Goal: Transaction & Acquisition: Book appointment/travel/reservation

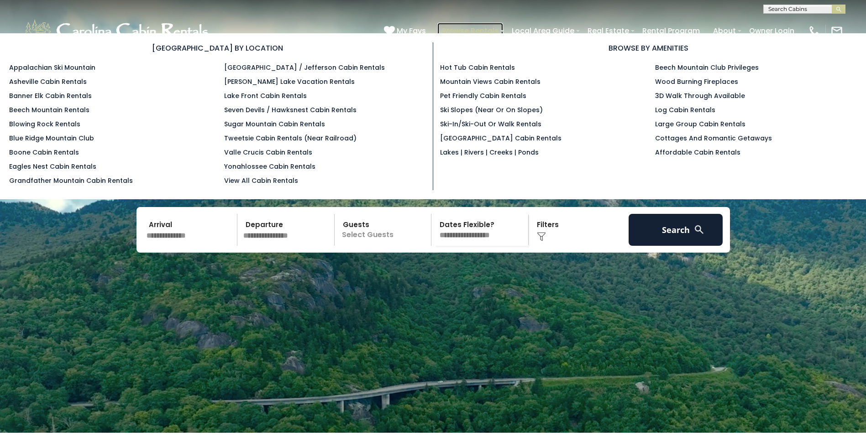
click at [476, 28] on link "Browse Rentals" at bounding box center [470, 31] width 66 height 16
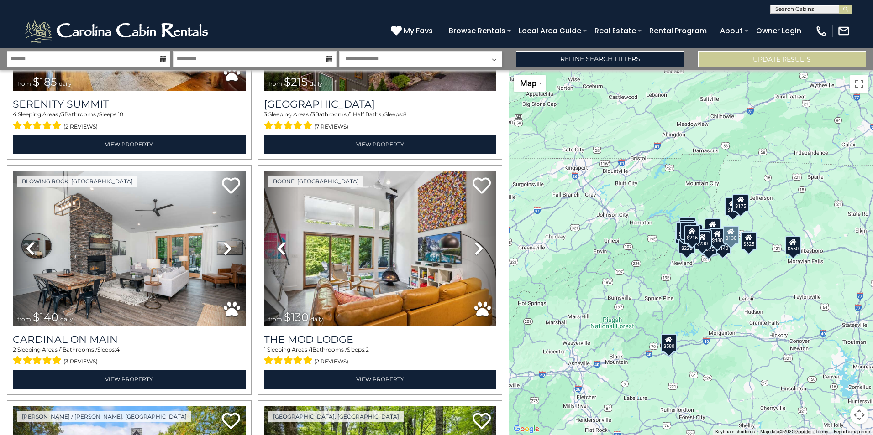
scroll to position [2100, 0]
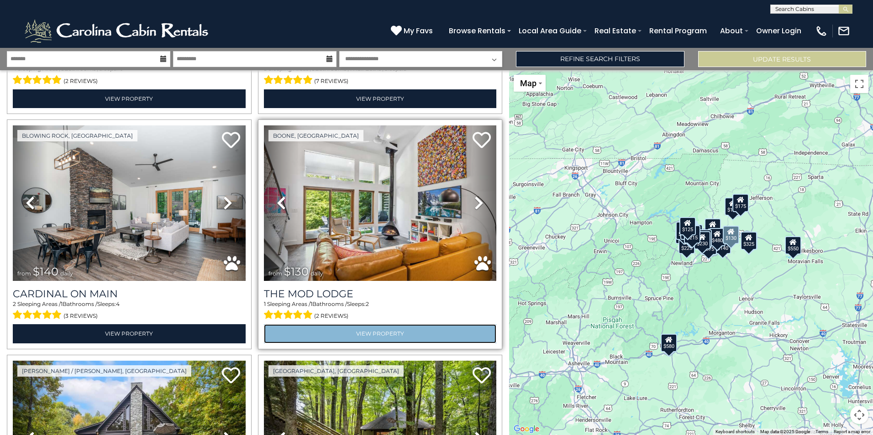
click at [379, 325] on link "View Property" at bounding box center [380, 334] width 233 height 19
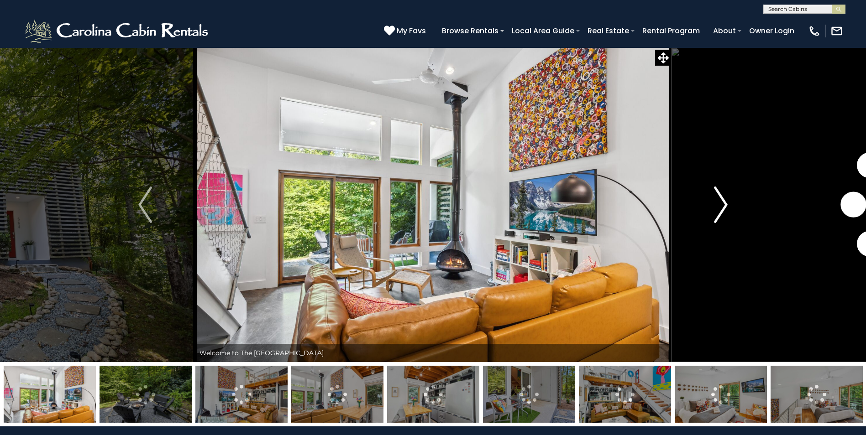
click at [723, 205] on img "Next" at bounding box center [721, 205] width 14 height 37
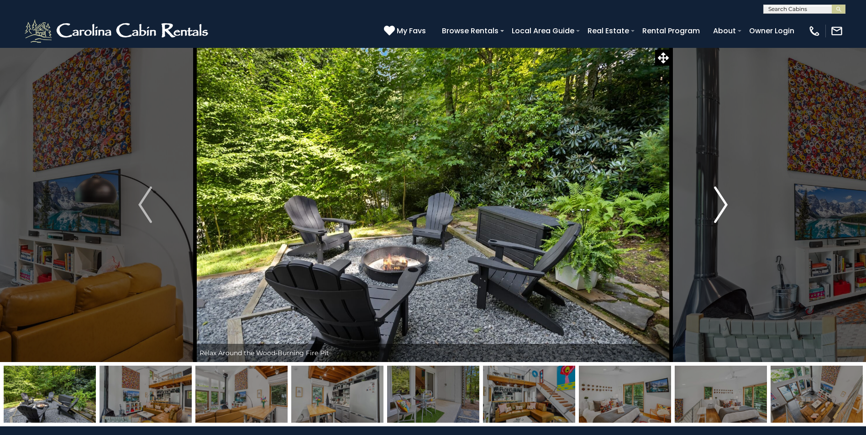
click at [723, 205] on img "Next" at bounding box center [721, 205] width 14 height 37
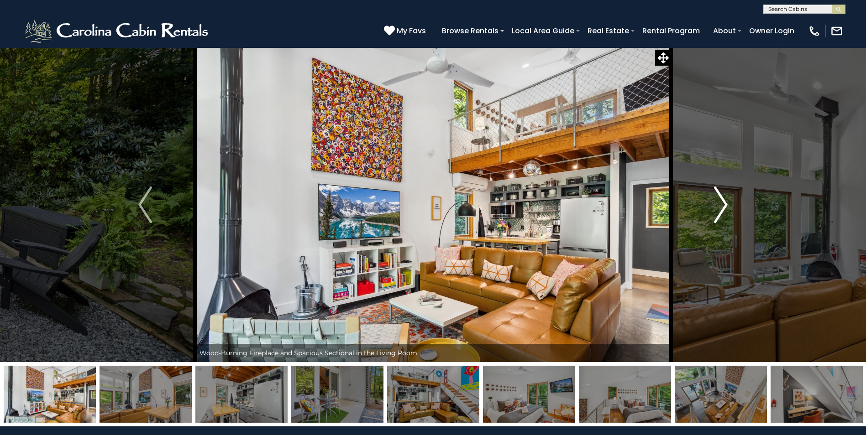
click at [723, 205] on img "Next" at bounding box center [721, 205] width 14 height 37
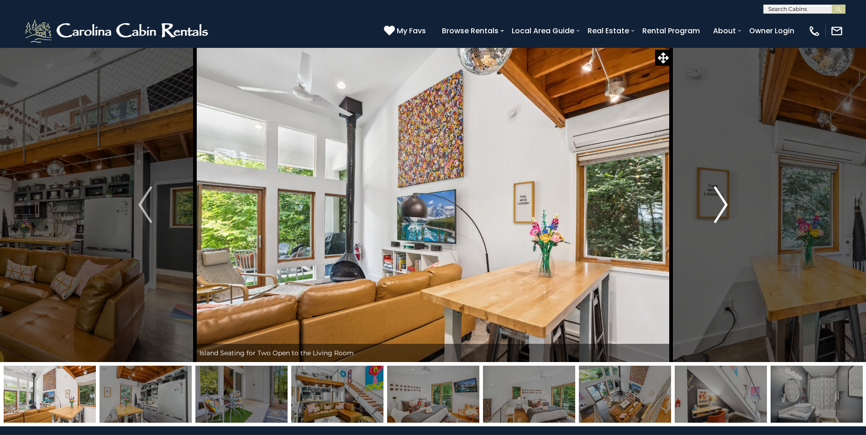
click at [723, 205] on img "Next" at bounding box center [721, 205] width 14 height 37
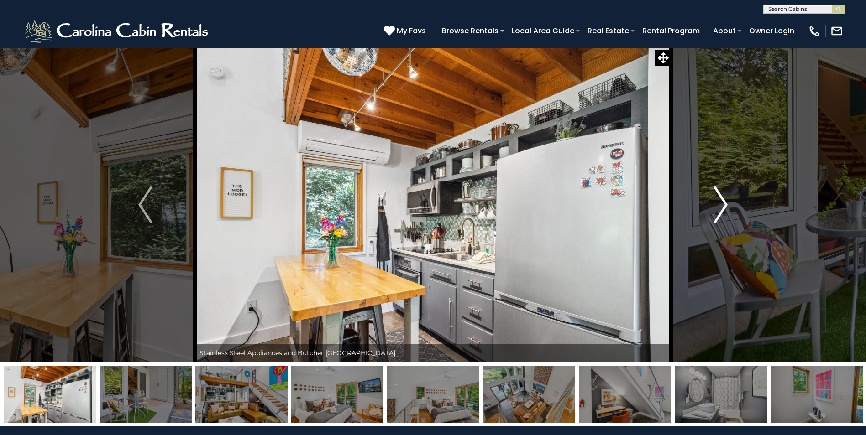
click at [723, 205] on img "Next" at bounding box center [721, 205] width 14 height 37
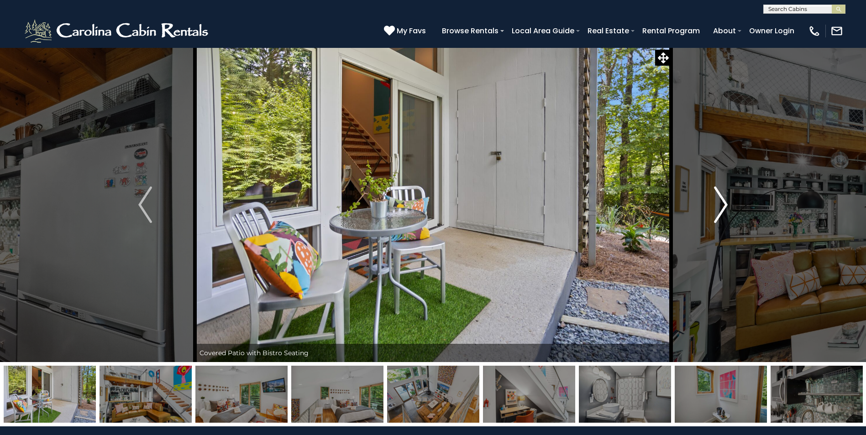
click at [723, 205] on img "Next" at bounding box center [721, 205] width 14 height 37
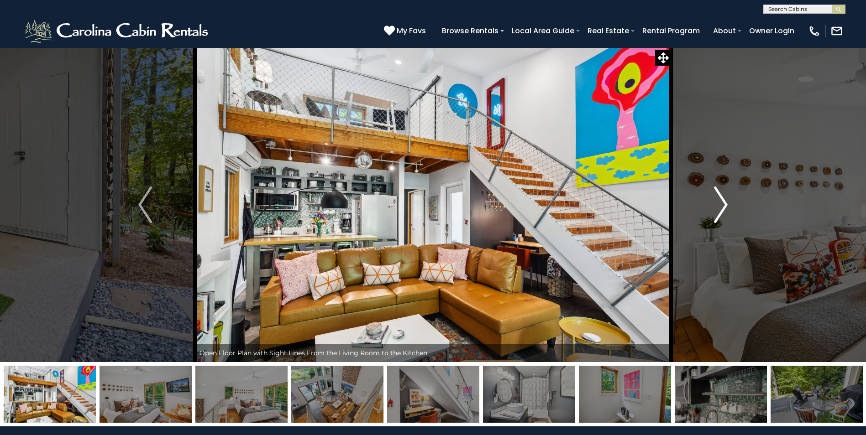
click at [723, 205] on img "Next" at bounding box center [721, 205] width 14 height 37
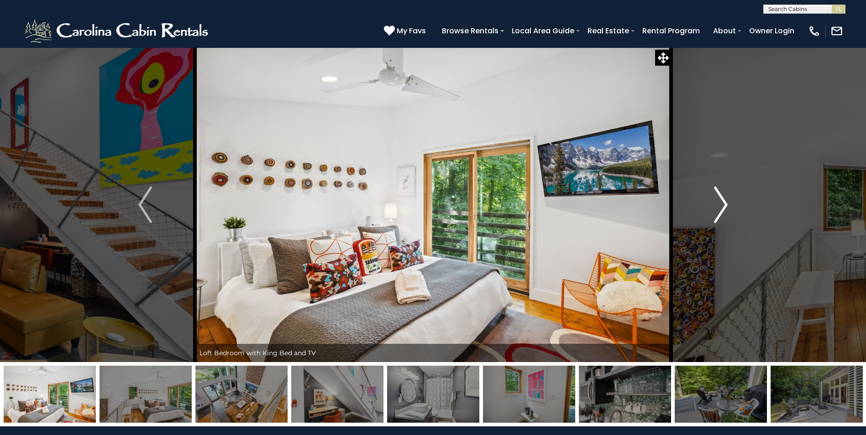
click at [723, 205] on img "Next" at bounding box center [721, 205] width 14 height 37
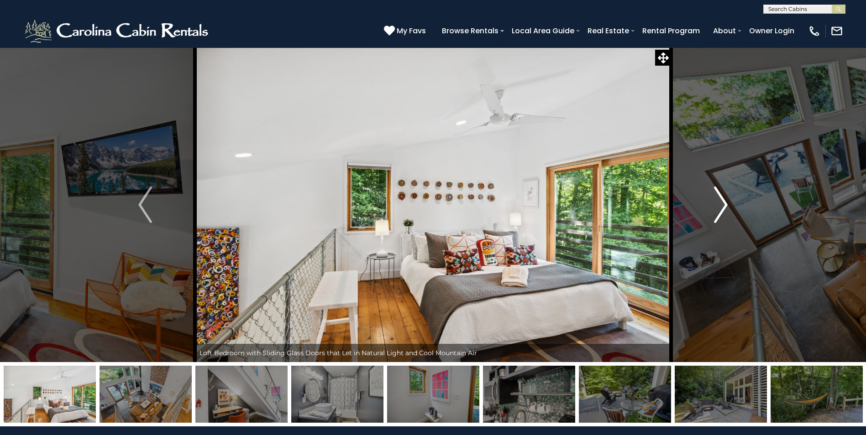
click at [723, 205] on img "Next" at bounding box center [721, 205] width 14 height 37
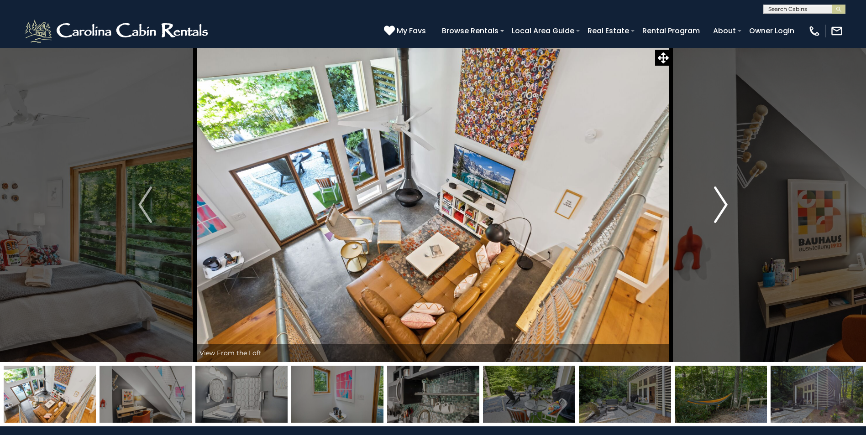
click at [723, 205] on img "Next" at bounding box center [721, 205] width 14 height 37
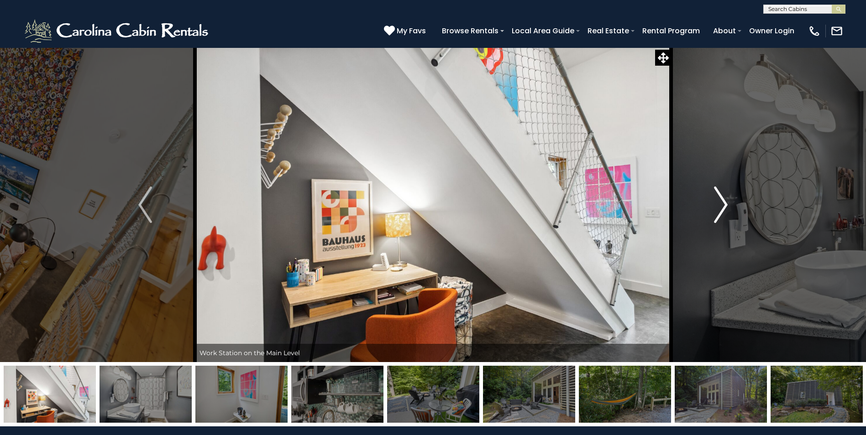
click at [723, 205] on img "Next" at bounding box center [721, 205] width 14 height 37
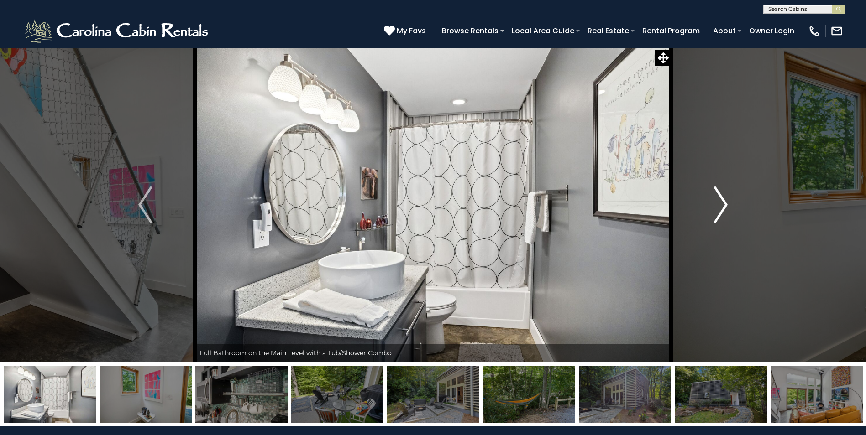
click at [723, 205] on img "Next" at bounding box center [721, 205] width 14 height 37
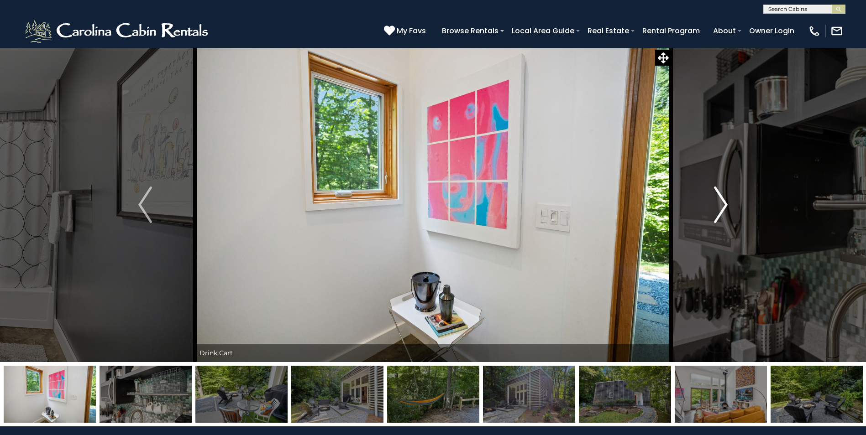
click at [723, 205] on img "Next" at bounding box center [721, 205] width 14 height 37
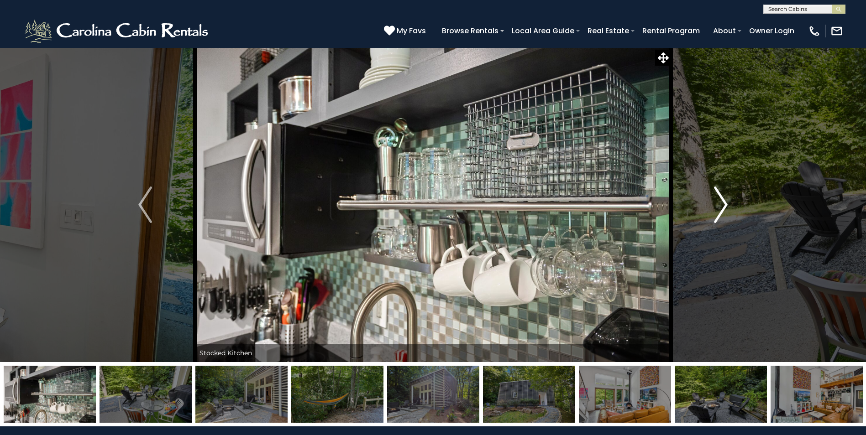
click at [723, 205] on img "Next" at bounding box center [721, 205] width 14 height 37
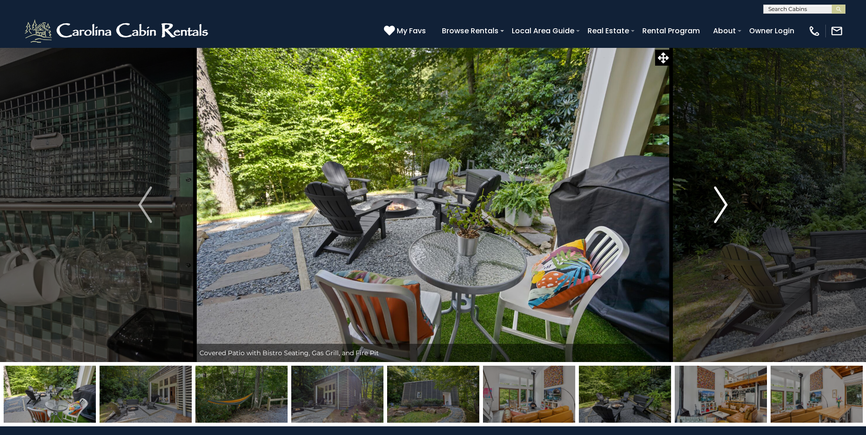
click at [723, 205] on img "Next" at bounding box center [721, 205] width 14 height 37
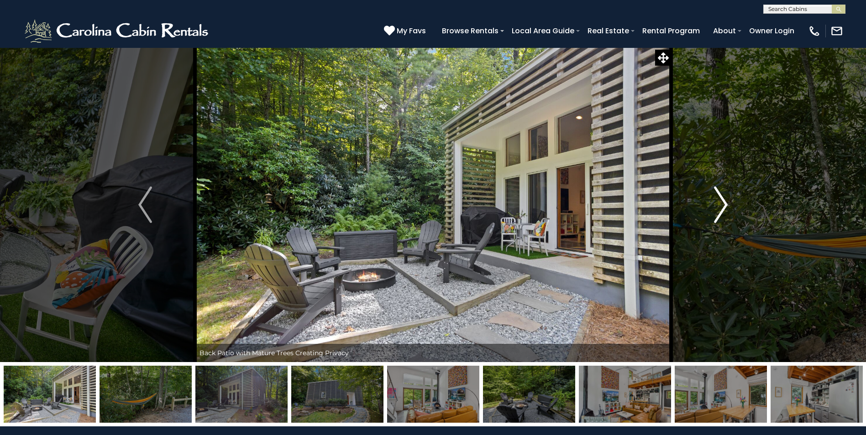
click at [723, 205] on img "Next" at bounding box center [721, 205] width 14 height 37
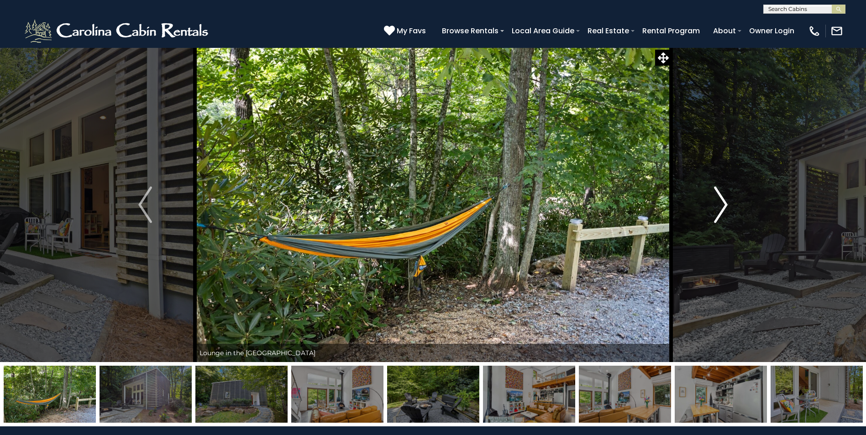
click at [723, 205] on img "Next" at bounding box center [721, 205] width 14 height 37
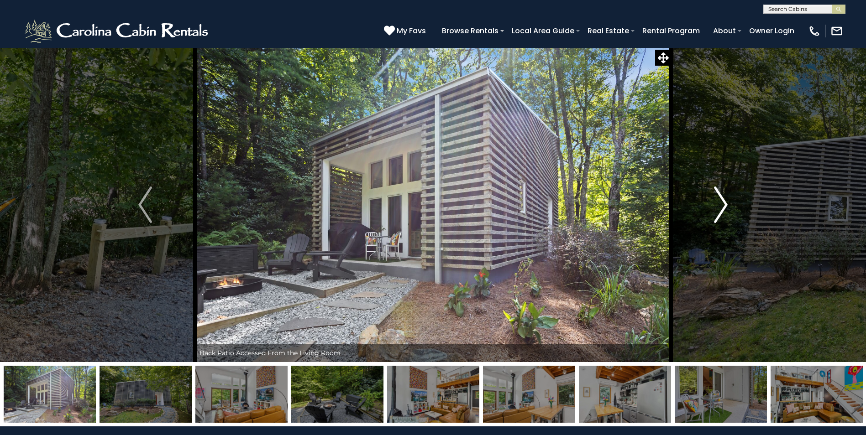
click at [723, 205] on img "Next" at bounding box center [721, 205] width 14 height 37
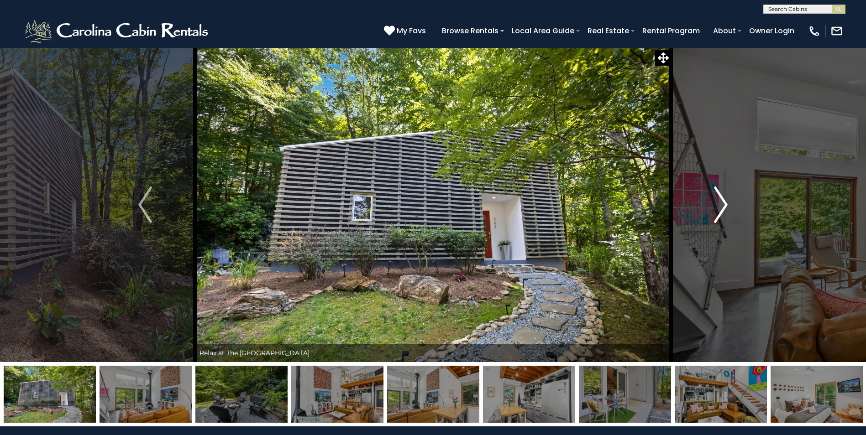
click at [723, 205] on img "Next" at bounding box center [721, 205] width 14 height 37
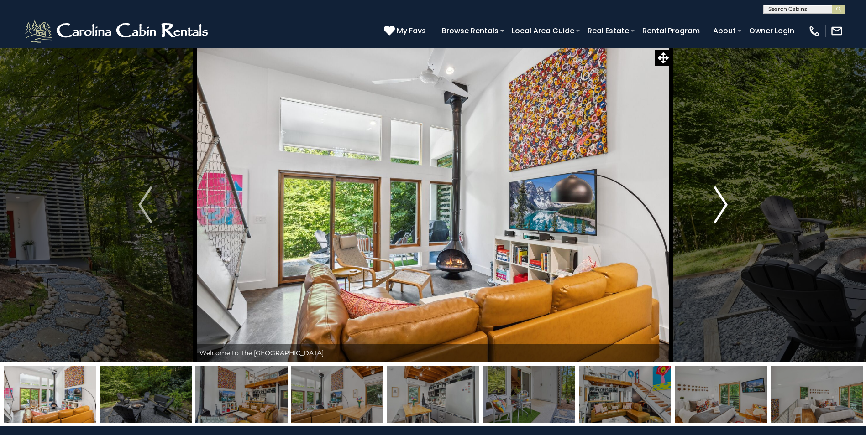
click at [723, 205] on img "Next" at bounding box center [721, 205] width 14 height 37
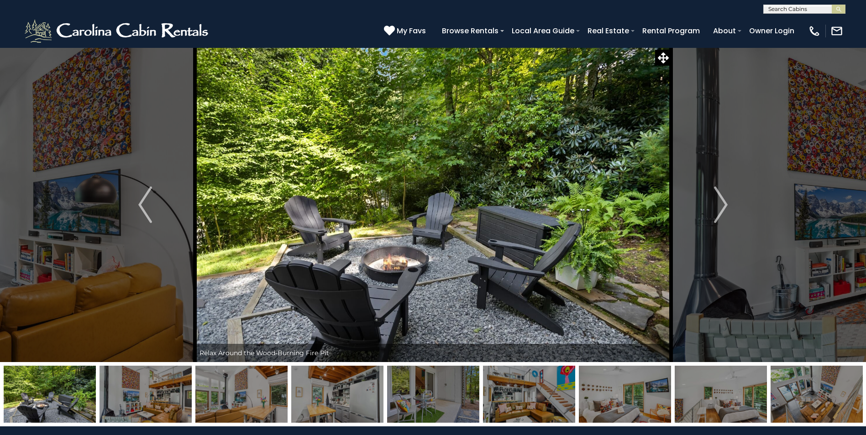
drag, startPoint x: 723, startPoint y: 205, endPoint x: 613, endPoint y: 212, distance: 110.2
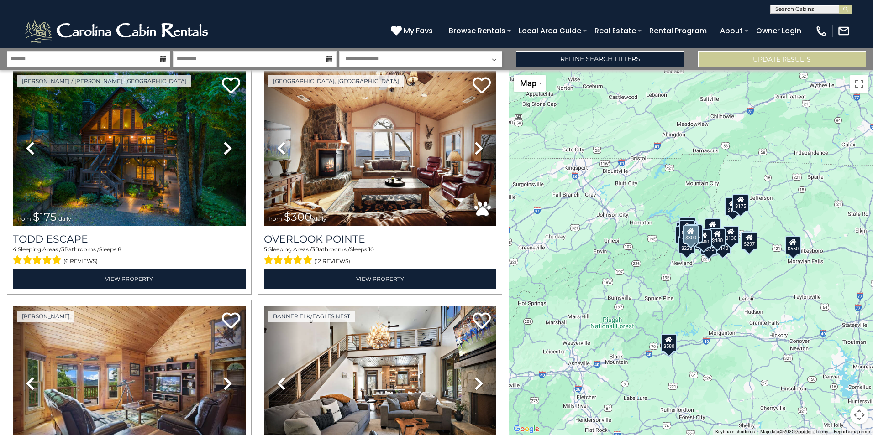
scroll to position [274, 0]
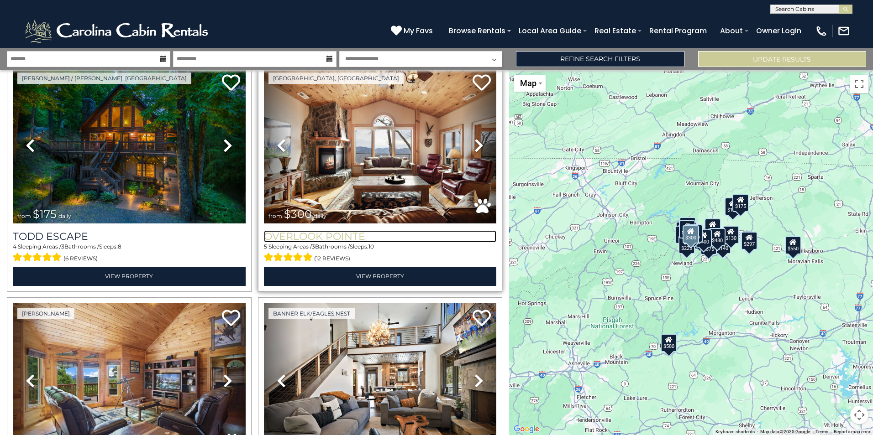
click at [345, 235] on h3 "Overlook Pointe" at bounding box center [380, 237] width 233 height 12
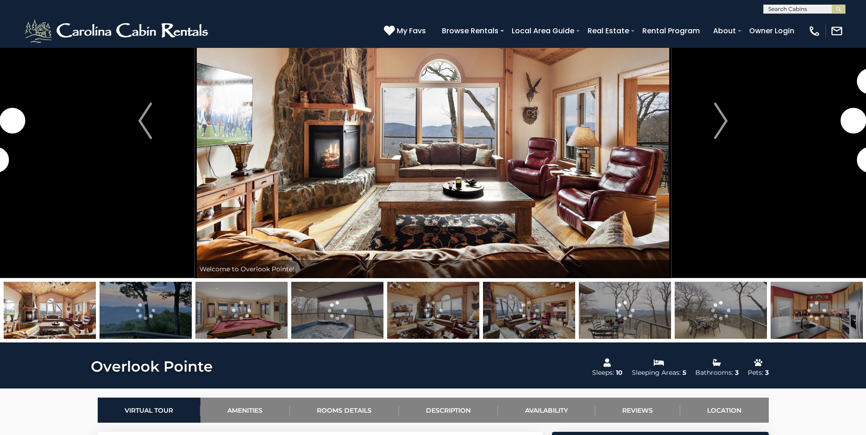
scroll to position [91, 0]
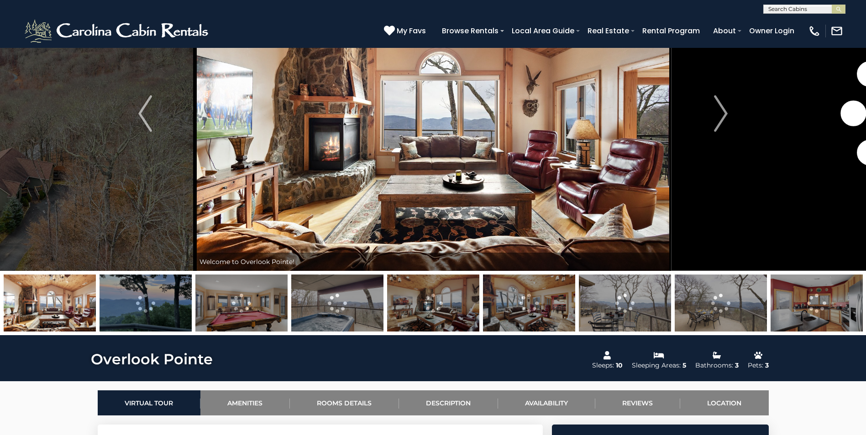
click at [129, 294] on img at bounding box center [146, 303] width 92 height 57
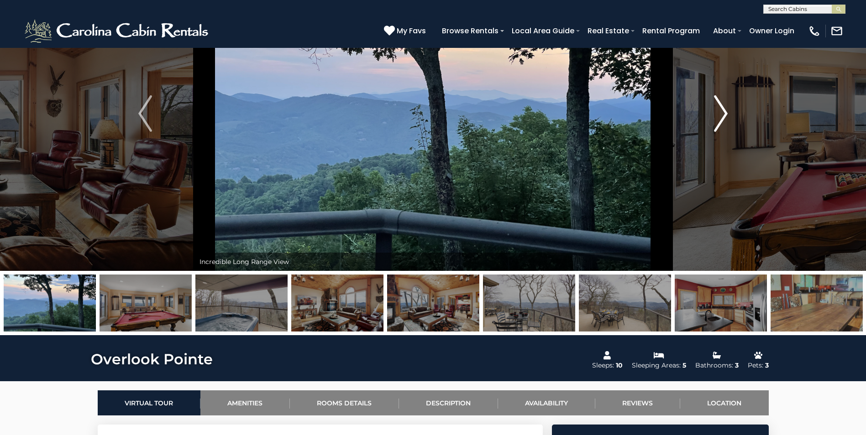
click at [729, 110] on button "Next" at bounding box center [721, 113] width 100 height 315
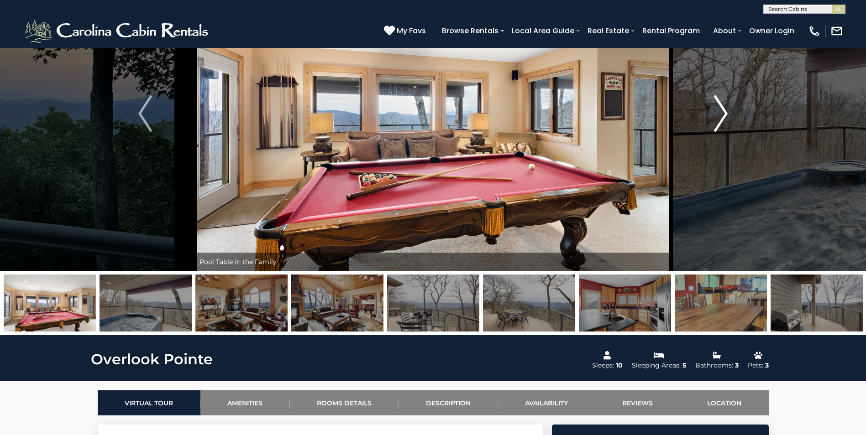
click at [729, 110] on button "Next" at bounding box center [721, 113] width 100 height 315
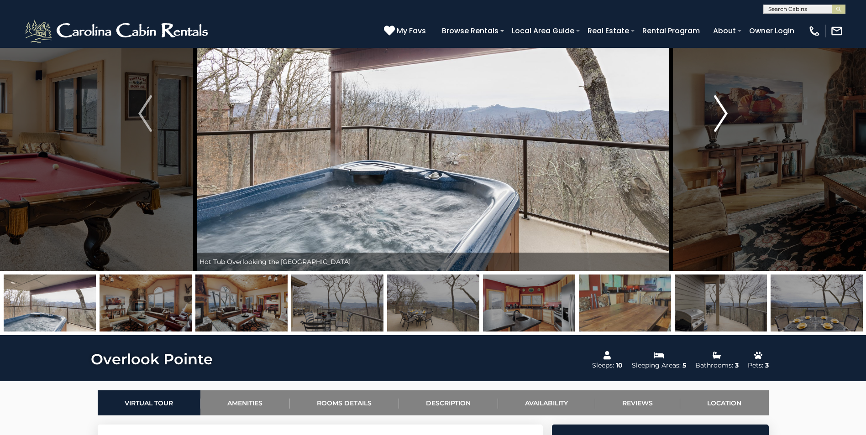
click at [729, 110] on button "Next" at bounding box center [721, 113] width 100 height 315
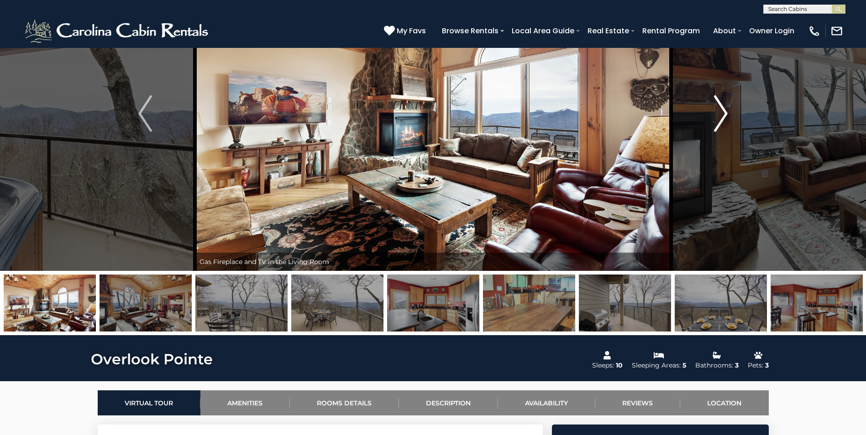
click at [729, 110] on button "Next" at bounding box center [721, 113] width 100 height 315
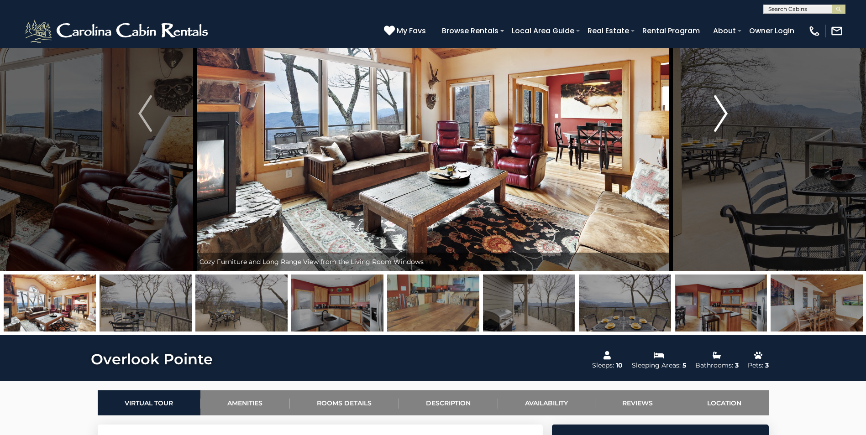
click at [729, 110] on button "Next" at bounding box center [721, 113] width 100 height 315
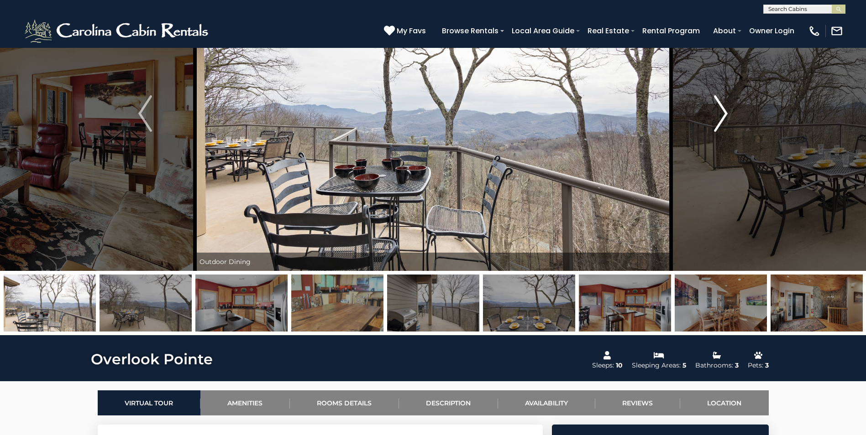
click at [729, 110] on button "Next" at bounding box center [721, 113] width 100 height 315
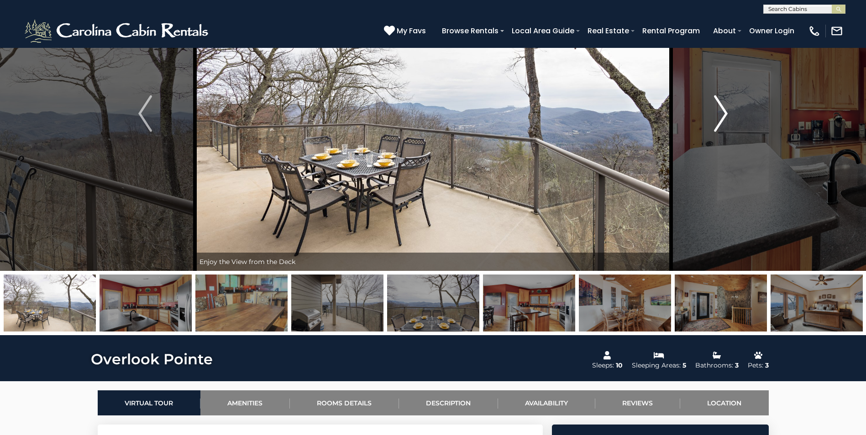
click at [729, 110] on button "Next" at bounding box center [721, 113] width 100 height 315
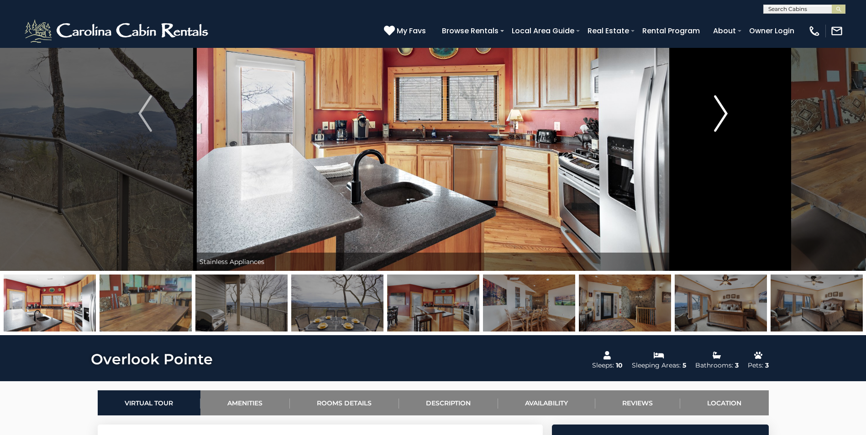
click at [729, 110] on button "Next" at bounding box center [721, 113] width 100 height 315
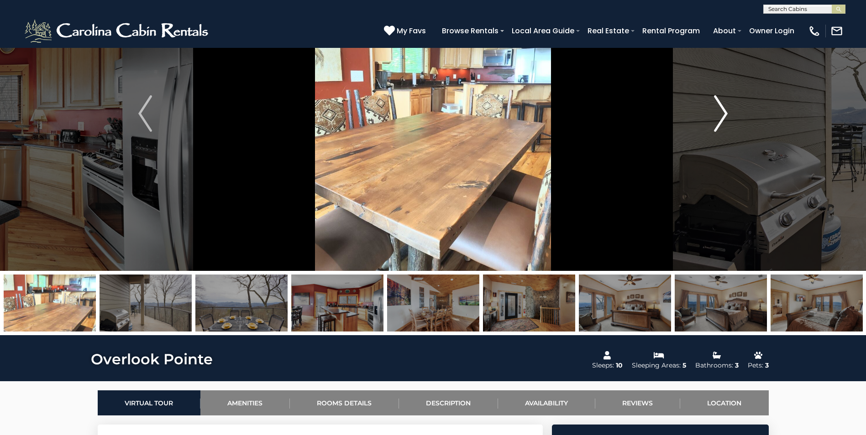
click at [729, 110] on button "Next" at bounding box center [721, 113] width 100 height 315
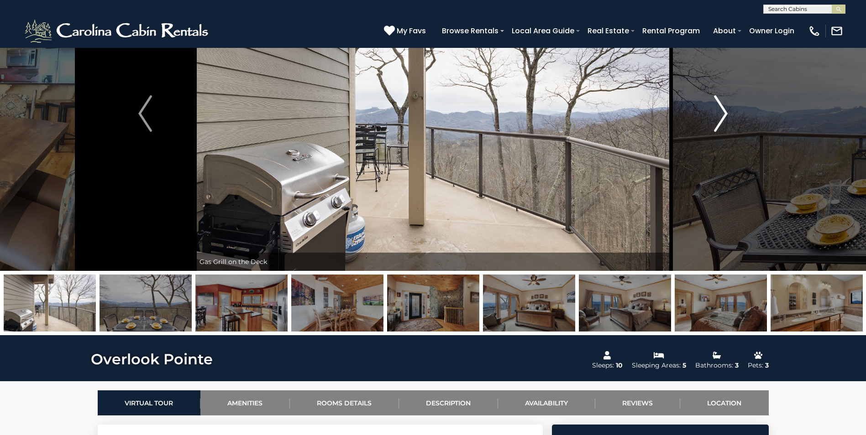
click at [729, 110] on button "Next" at bounding box center [721, 113] width 100 height 315
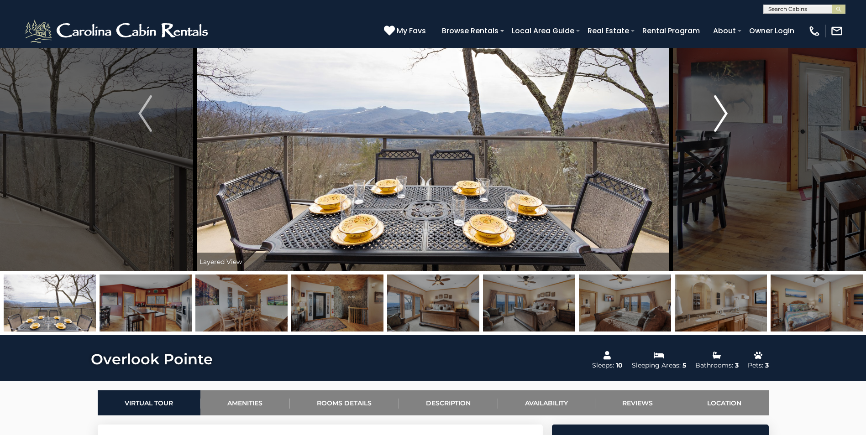
click at [729, 110] on button "Next" at bounding box center [721, 113] width 100 height 315
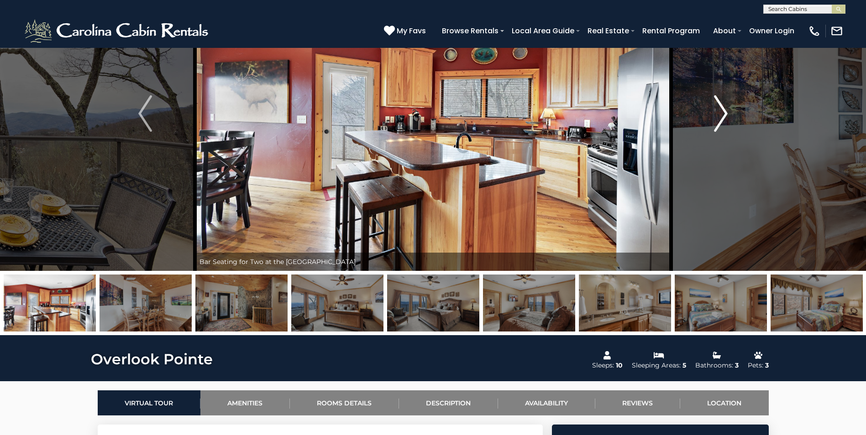
click at [729, 110] on button "Next" at bounding box center [721, 113] width 100 height 315
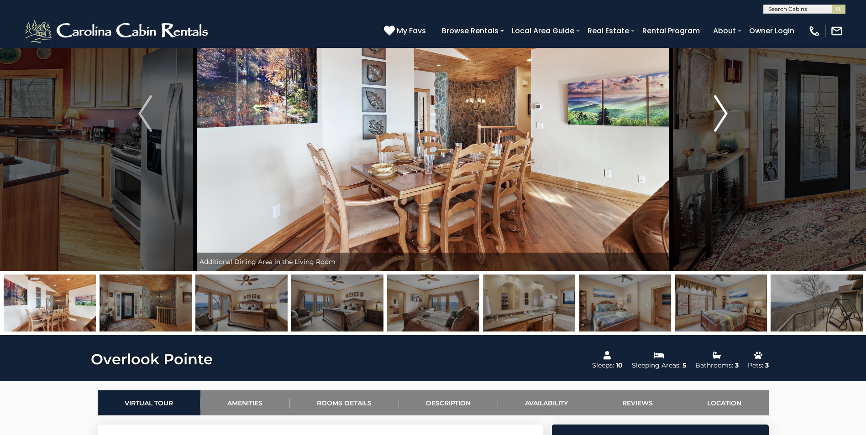
click at [729, 110] on button "Next" at bounding box center [721, 113] width 100 height 315
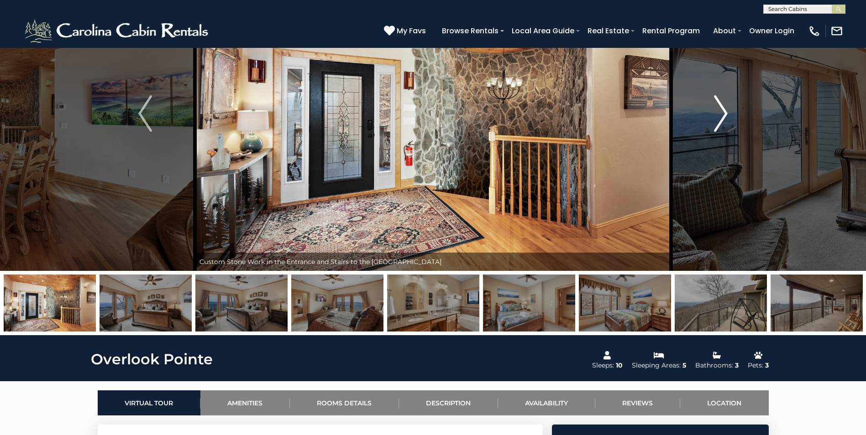
click at [729, 110] on button "Next" at bounding box center [721, 113] width 100 height 315
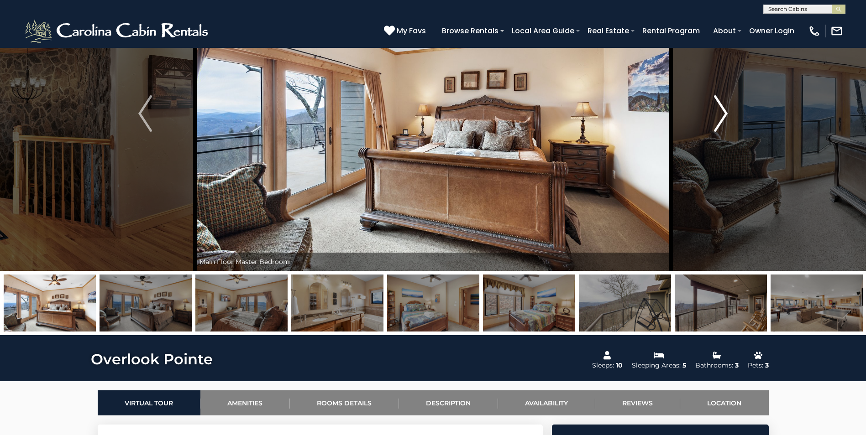
click at [729, 110] on button "Next" at bounding box center [721, 113] width 100 height 315
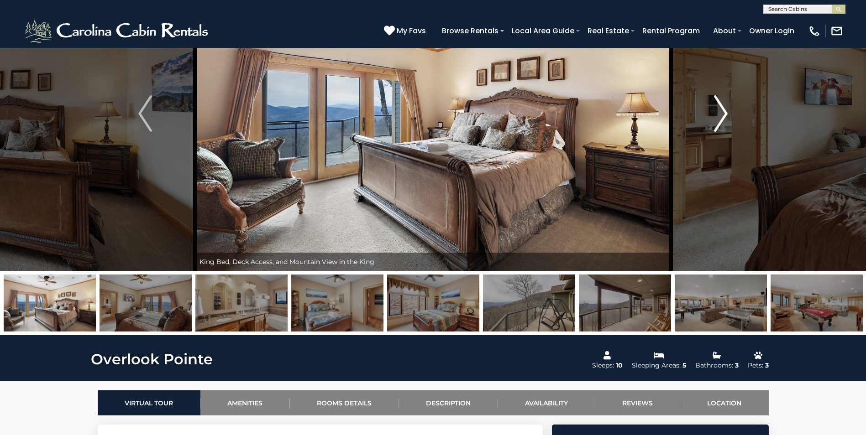
click at [729, 110] on button "Next" at bounding box center [721, 113] width 100 height 315
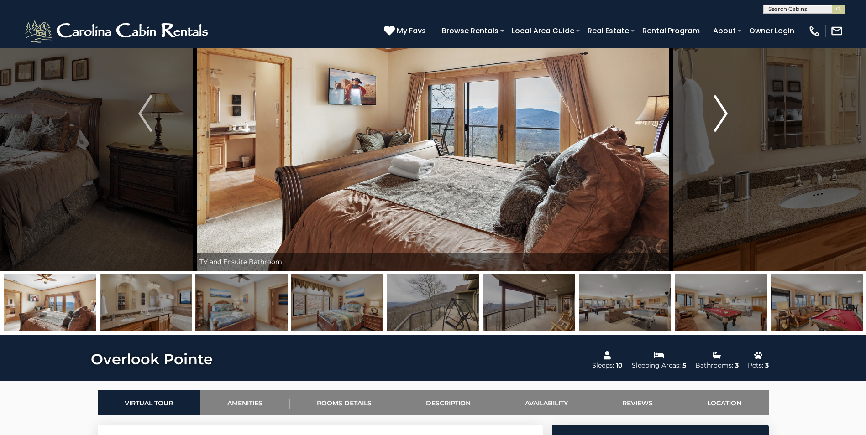
click at [729, 110] on button "Next" at bounding box center [721, 113] width 100 height 315
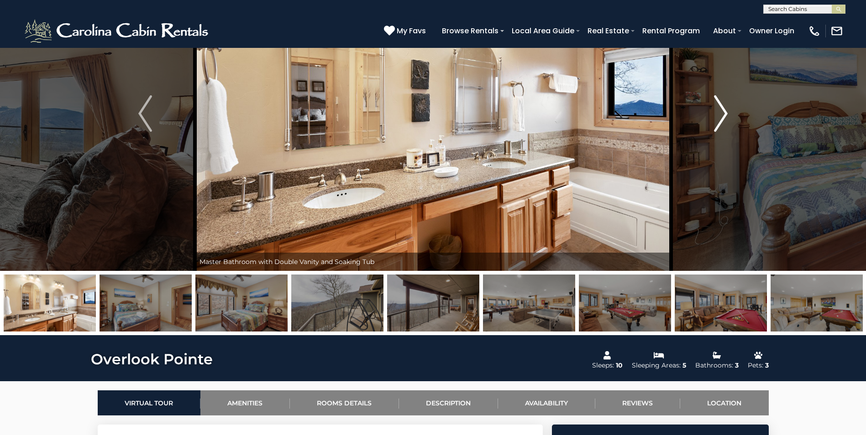
click at [729, 110] on button "Next" at bounding box center [721, 113] width 100 height 315
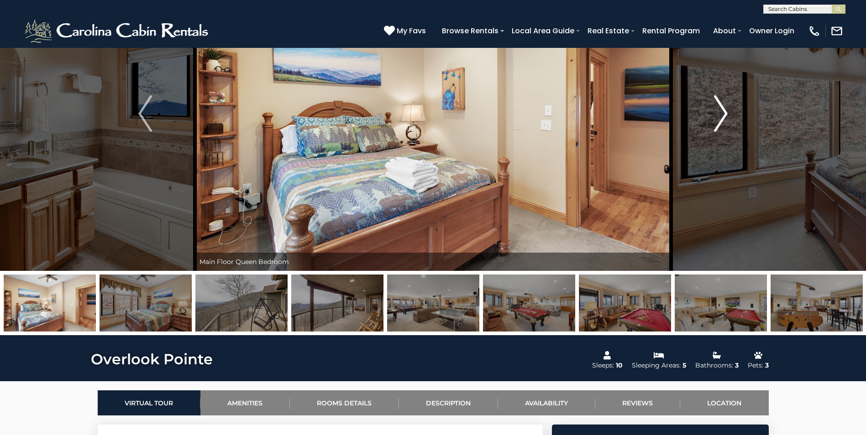
click at [729, 110] on button "Next" at bounding box center [721, 113] width 100 height 315
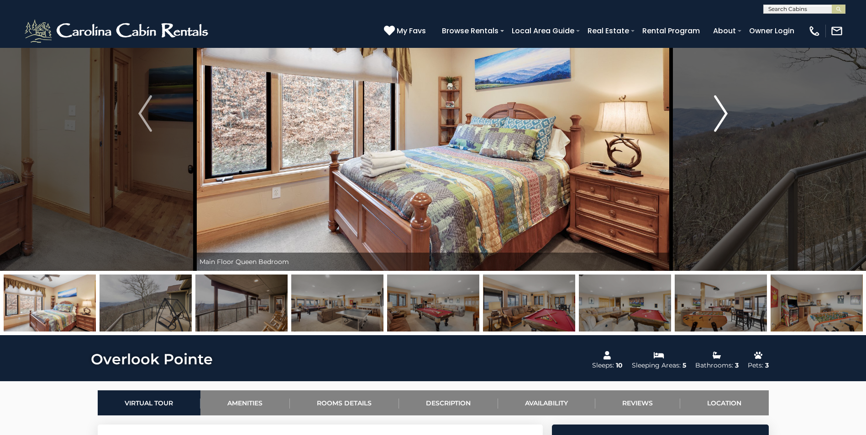
click at [729, 110] on button "Next" at bounding box center [721, 113] width 100 height 315
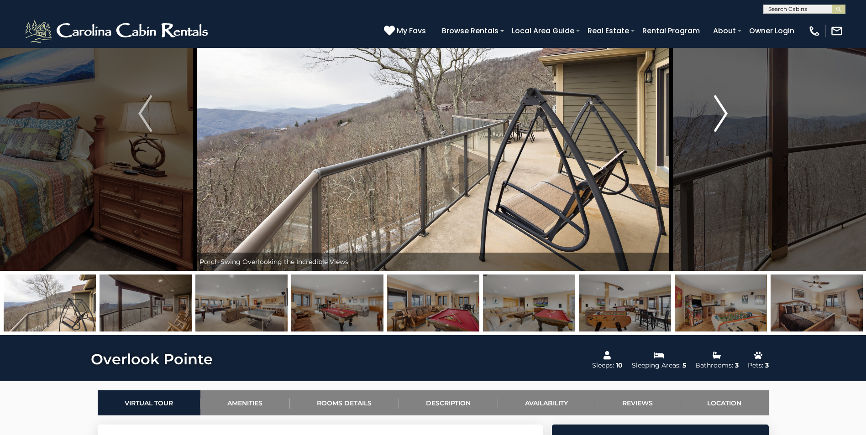
click at [729, 110] on button "Next" at bounding box center [721, 113] width 100 height 315
